Goal: Navigation & Orientation: Find specific page/section

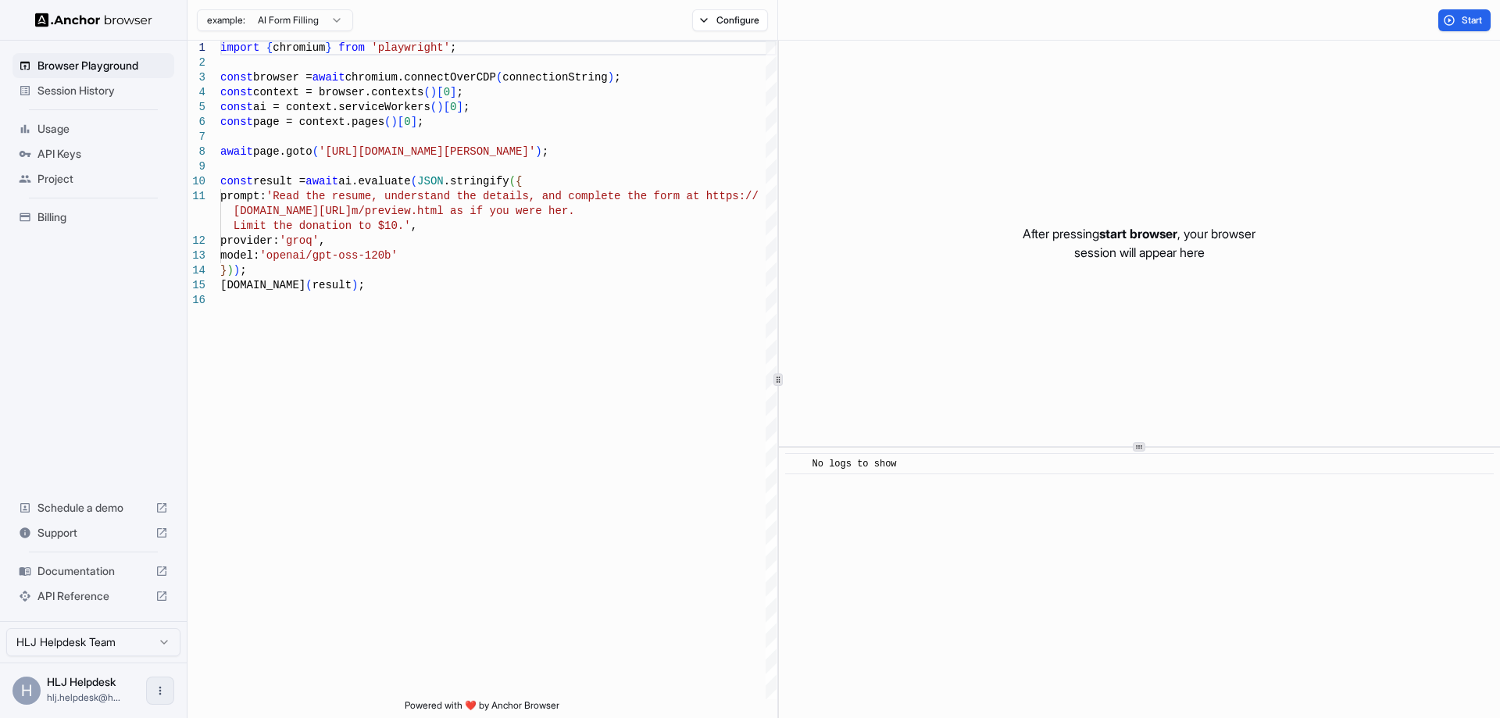
click at [158, 689] on icon "Open menu" at bounding box center [160, 691] width 13 height 13
click at [22, 694] on div at bounding box center [750, 359] width 1500 height 718
click at [29, 688] on div "H" at bounding box center [27, 691] width 28 height 28
click at [69, 645] on html "Browser Playground Session History Usage API Keys Project Billing Schedule a de…" at bounding box center [750, 359] width 1500 height 718
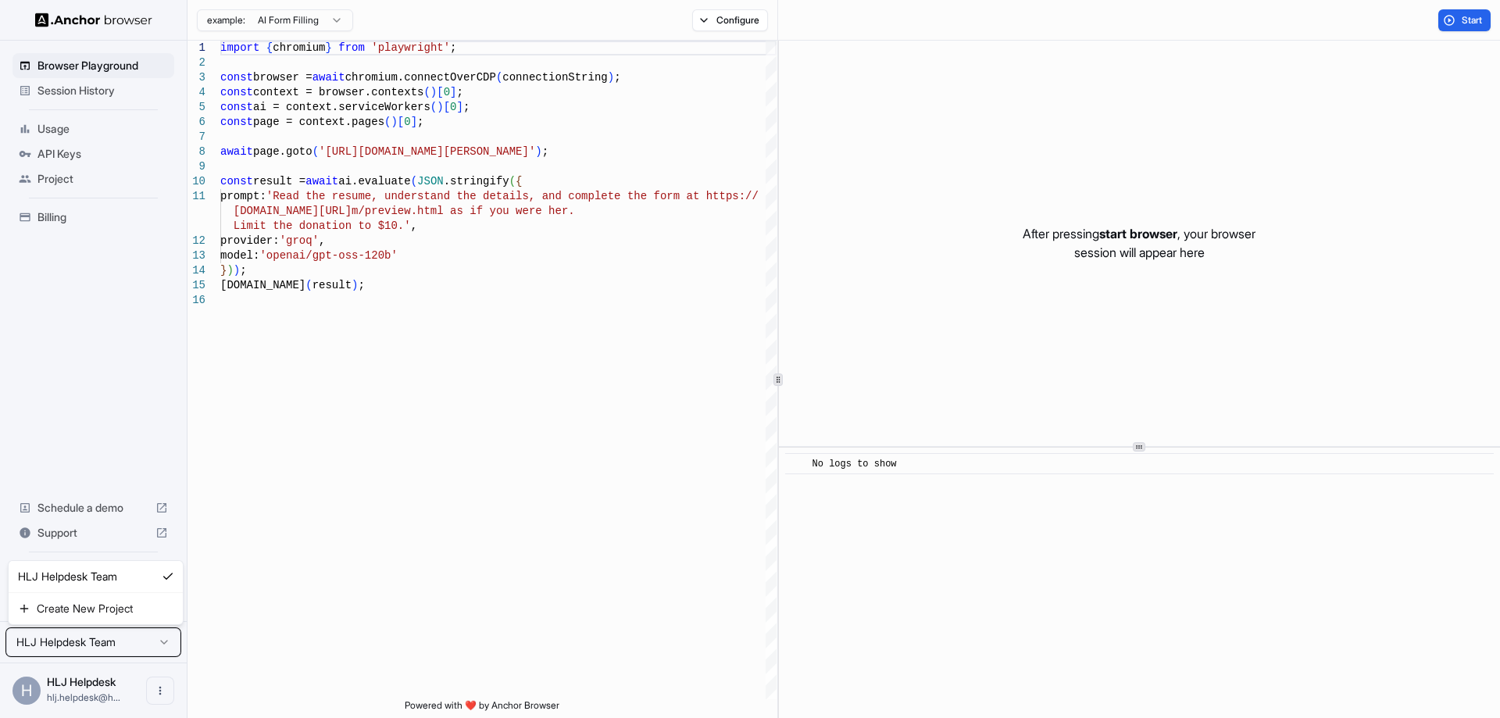
click at [137, 301] on html "Browser Playground Session History Usage API Keys Project Billing Schedule a de…" at bounding box center [750, 359] width 1500 height 718
click at [55, 229] on div "Billing" at bounding box center [94, 217] width 162 height 25
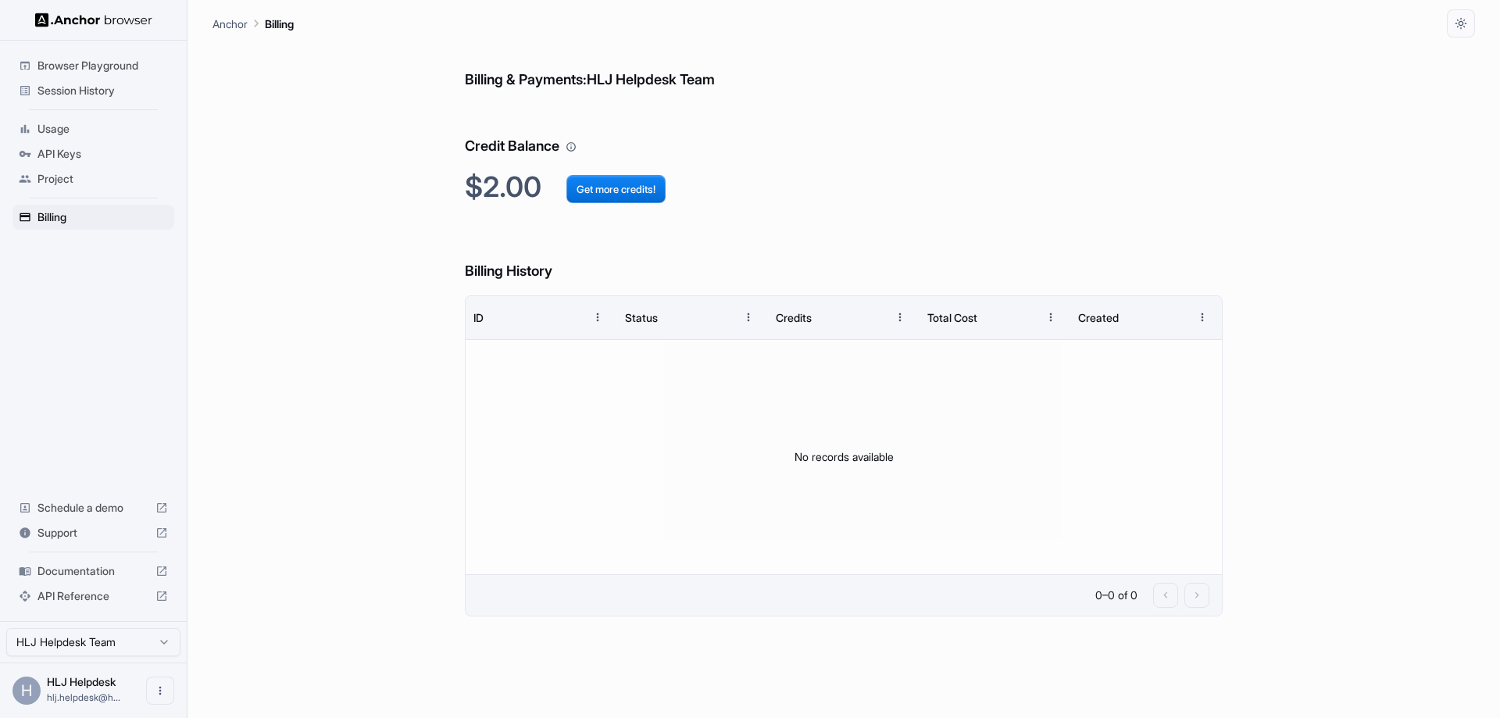
click at [24, 698] on div "H" at bounding box center [27, 691] width 28 height 28
click at [156, 691] on icon "Open menu" at bounding box center [160, 691] width 13 height 13
click at [26, 682] on div at bounding box center [750, 359] width 1500 height 718
click at [59, 653] on html "Browser Playground Session History Usage API Keys Project Billing Schedule a de…" at bounding box center [750, 359] width 1500 height 718
click at [59, 652] on html "Browser Playground Session History Usage API Keys Project Billing Schedule a de…" at bounding box center [750, 359] width 1500 height 718
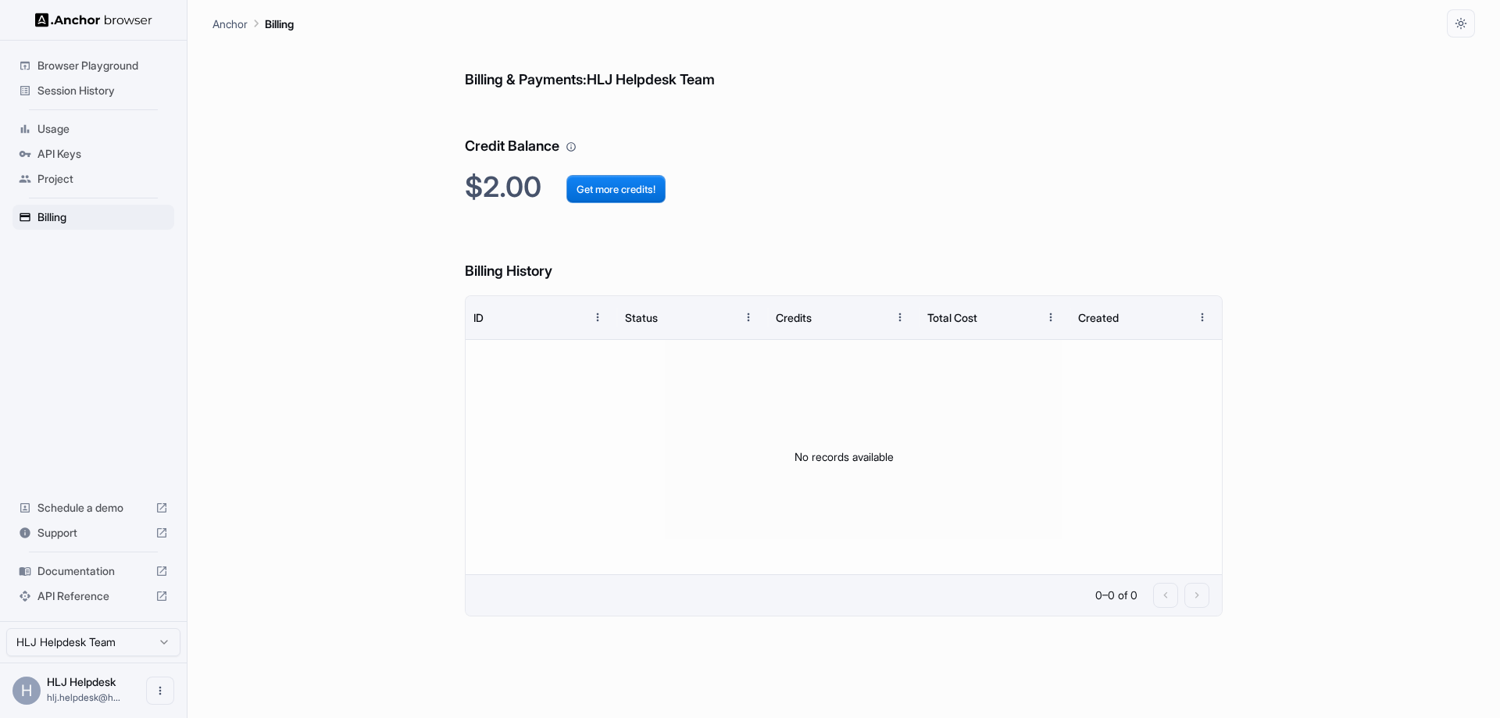
click at [61, 528] on span "Support" at bounding box center [94, 533] width 112 height 16
click at [102, 410] on div "Browser Playground Session History Usage API Keys Project Billing Schedule a de…" at bounding box center [93, 331] width 187 height 581
click at [91, 72] on span "Browser Playground" at bounding box center [103, 66] width 131 height 16
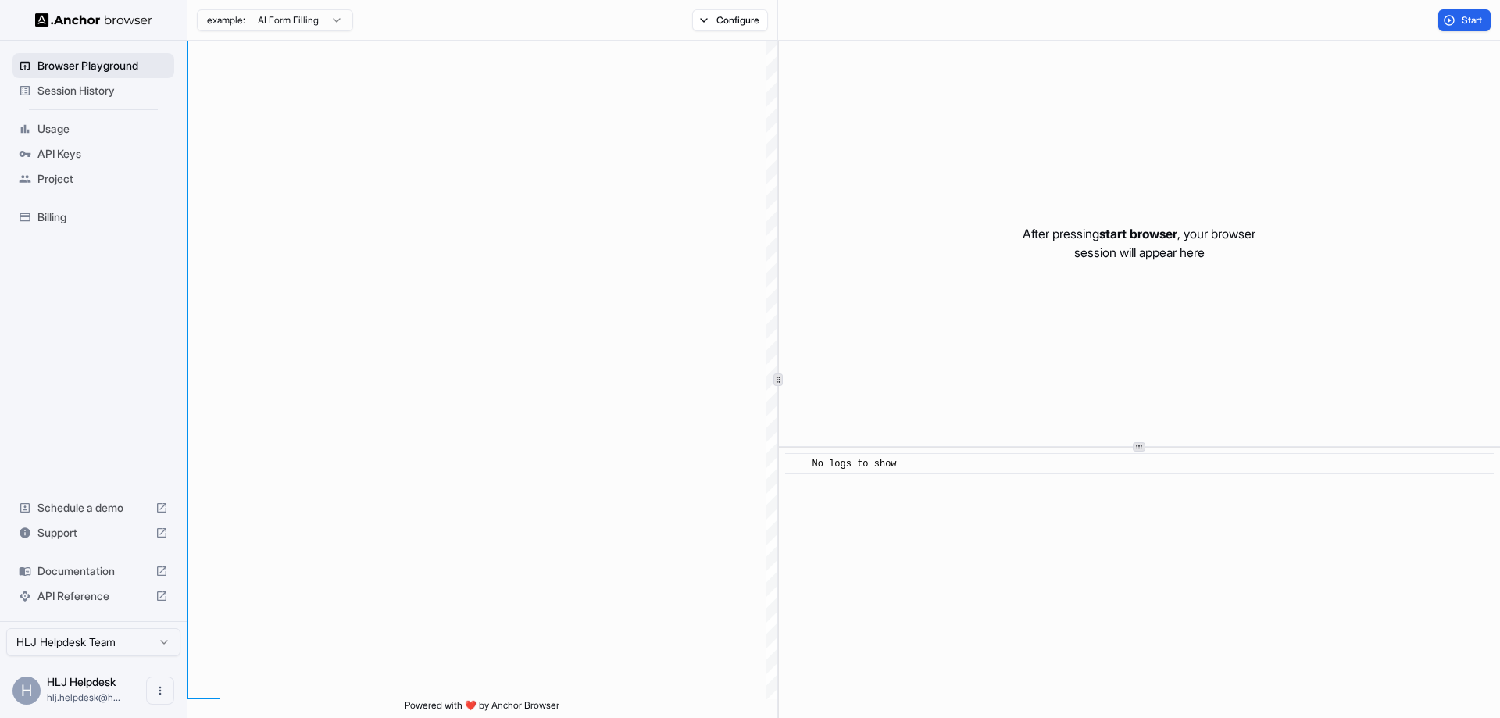
type textarea "**********"
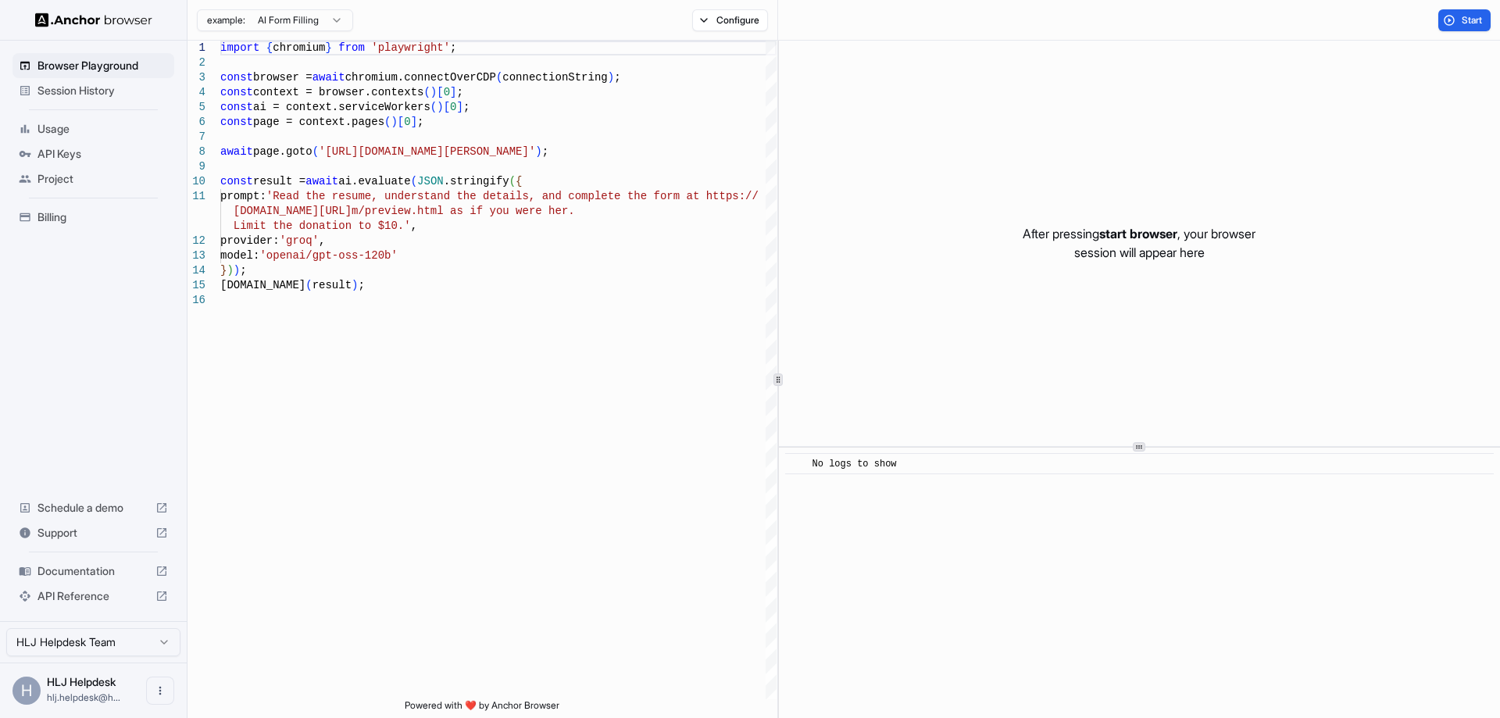
click at [84, 28] on div at bounding box center [93, 20] width 187 height 40
click at [45, 21] on img at bounding box center [93, 20] width 117 height 15
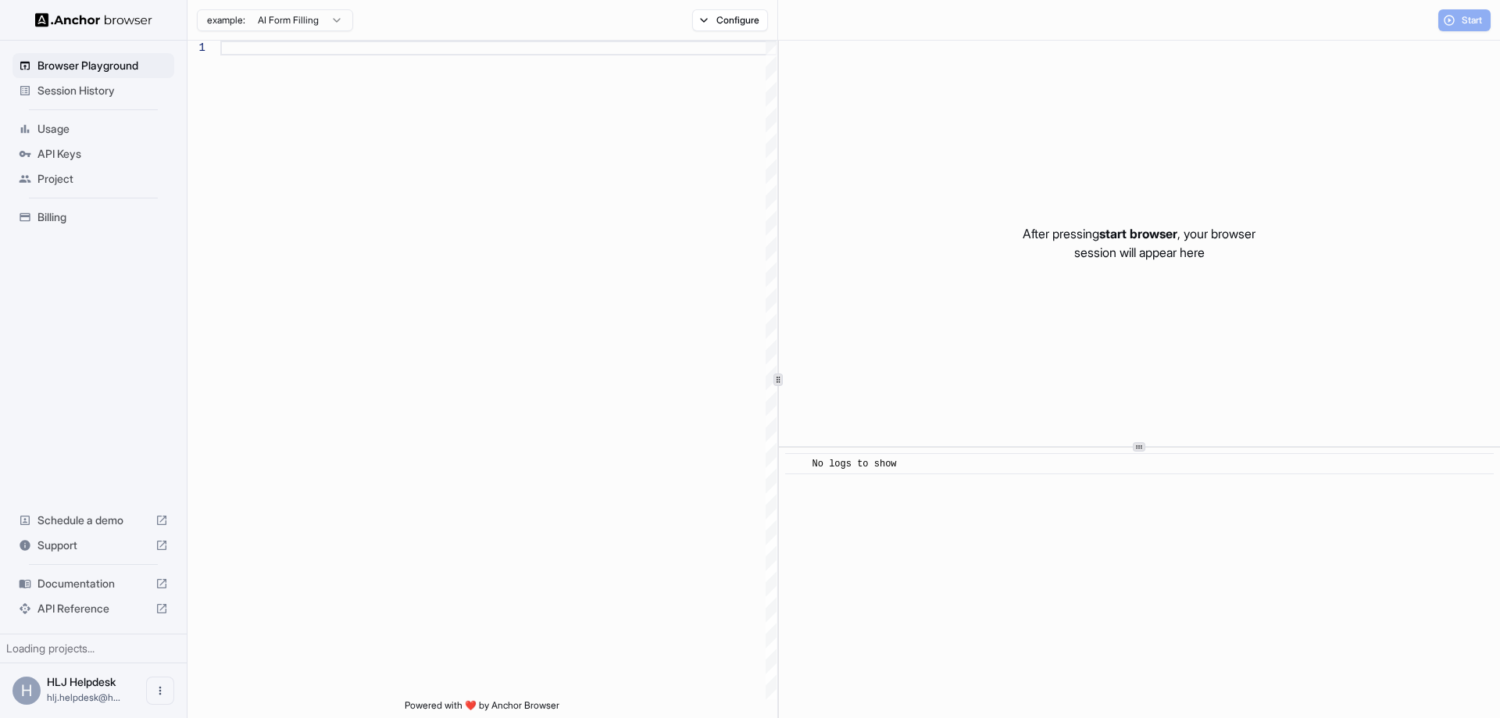
type textarea "**********"
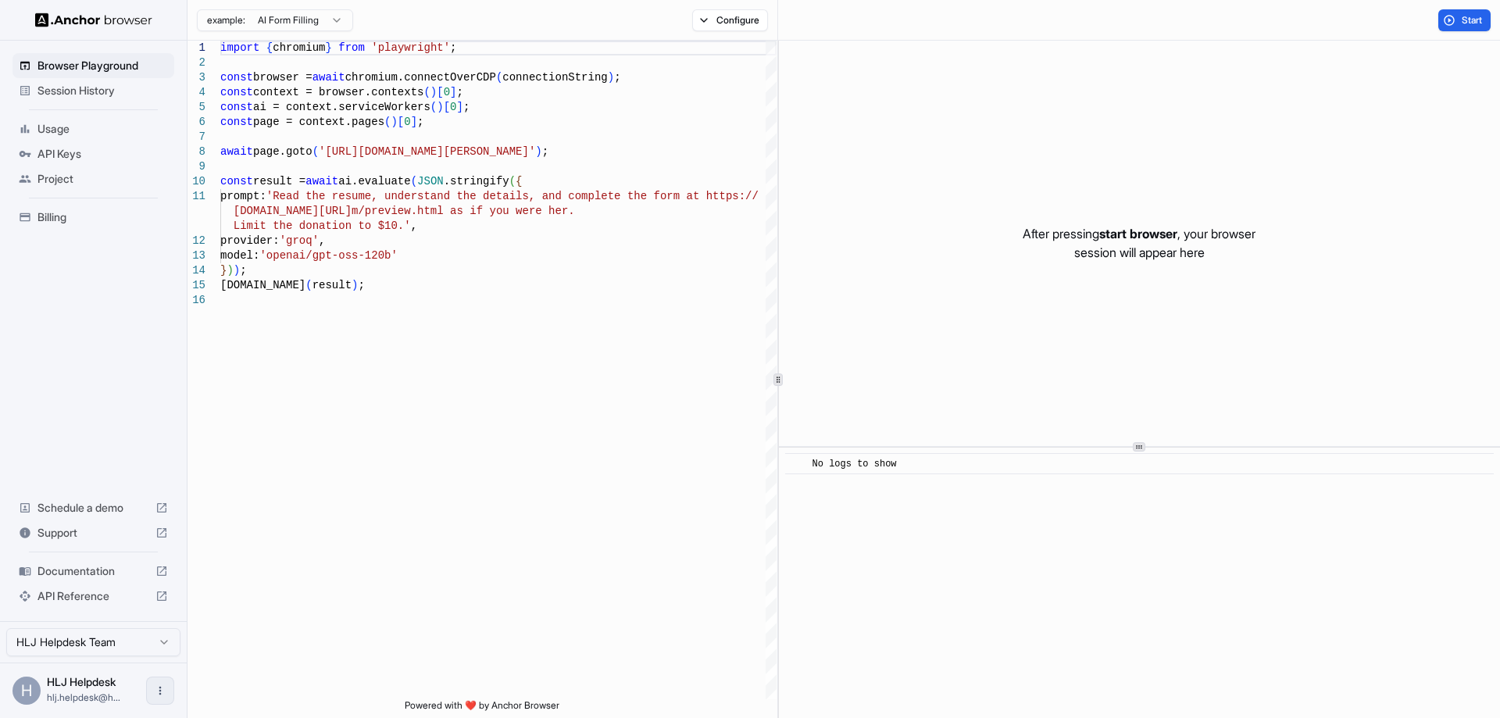
click at [153, 691] on button "Open menu" at bounding box center [160, 691] width 28 height 28
click at [138, 691] on div at bounding box center [131, 691] width 63 height 16
click at [13, 698] on div "H HLJ Helpdesk hlj.helpdesk@h..." at bounding box center [93, 690] width 187 height 55
click at [23, 696] on div "H" at bounding box center [27, 691] width 28 height 28
click at [84, 643] on html "Browser Playground Session History Usage API Keys Project Billing Schedule a de…" at bounding box center [750, 359] width 1500 height 718
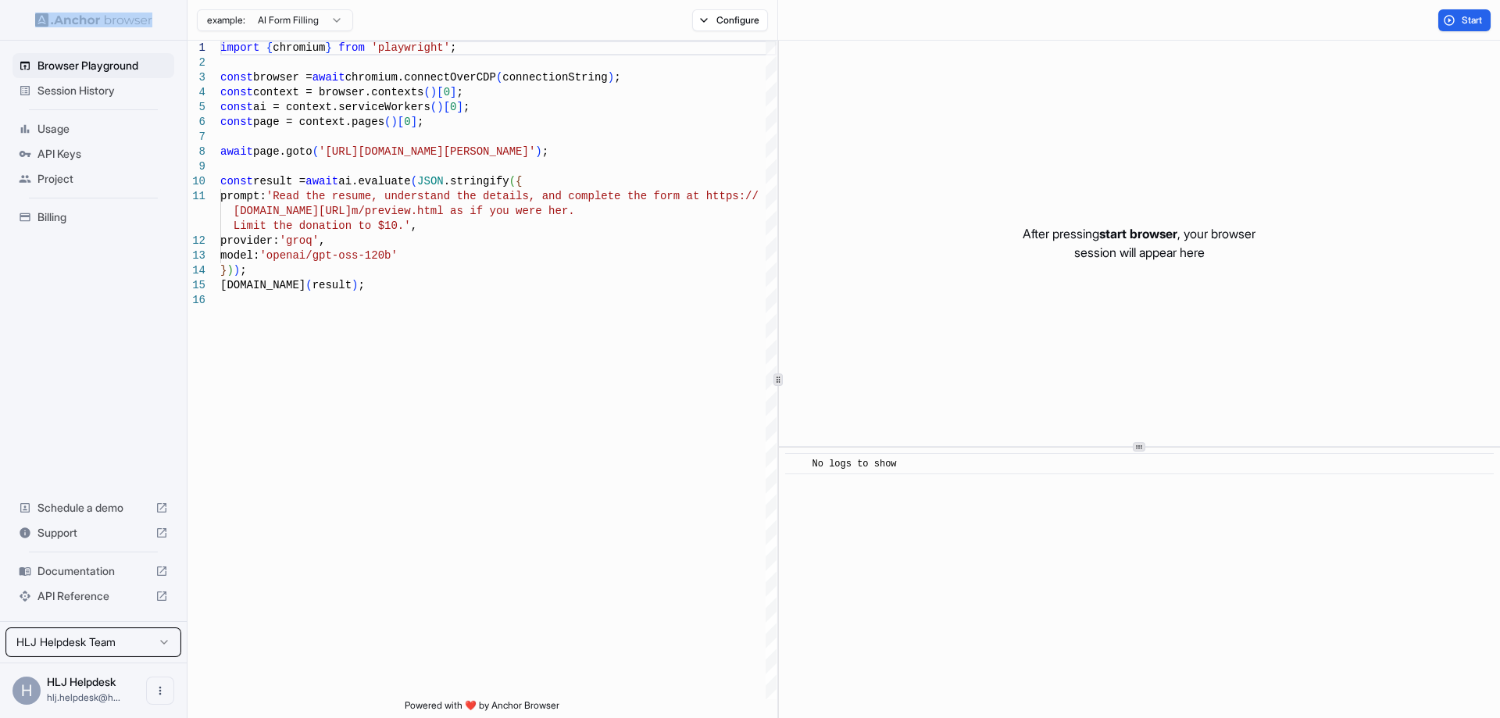
click at [84, 642] on html "Browser Playground Session History Usage API Keys Project Billing Schedule a de…" at bounding box center [750, 359] width 1500 height 718
click at [64, 326] on div "Browser Playground Session History Usage API Keys Project Billing Schedule a de…" at bounding box center [93, 331] width 187 height 581
click at [80, 91] on span "Session History" at bounding box center [103, 91] width 131 height 16
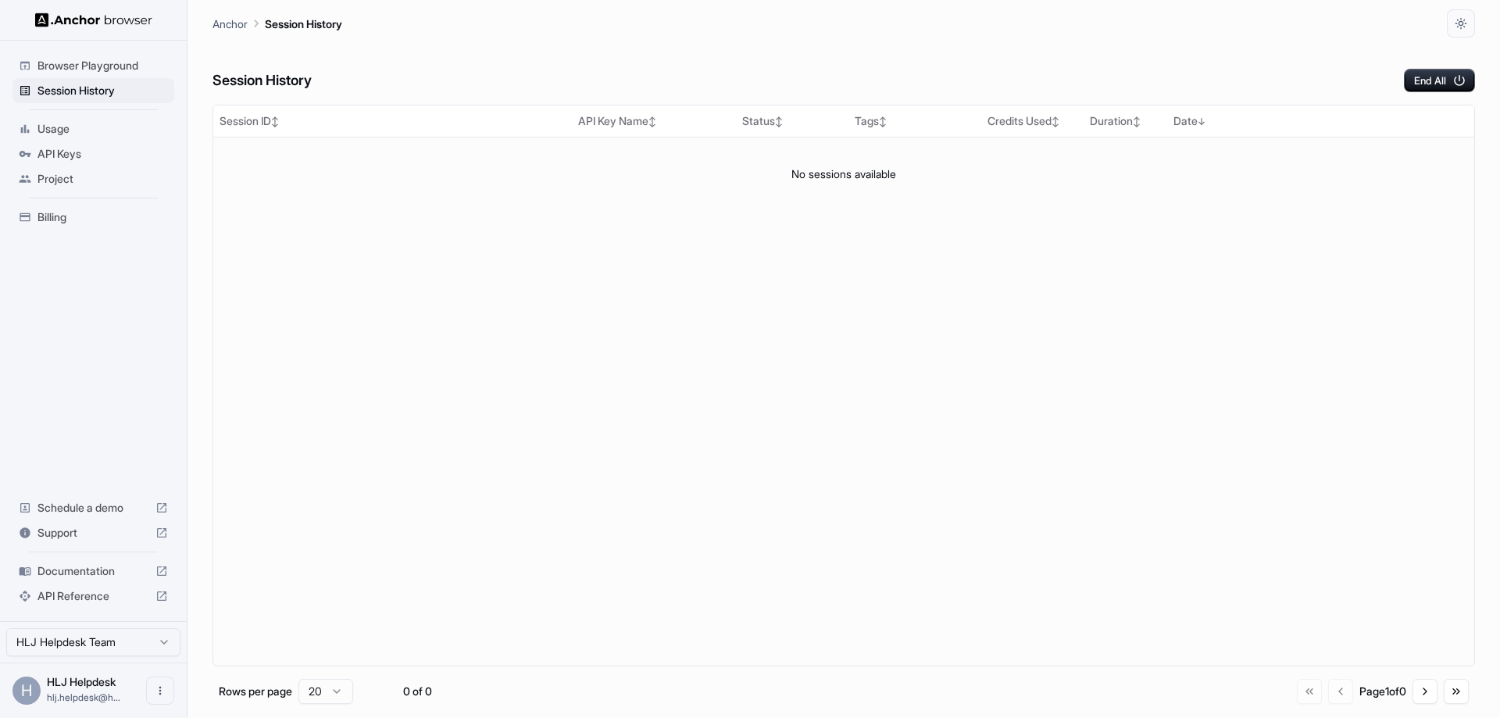
click at [85, 69] on span "Browser Playground" at bounding box center [103, 66] width 131 height 16
